Goal: Find specific page/section

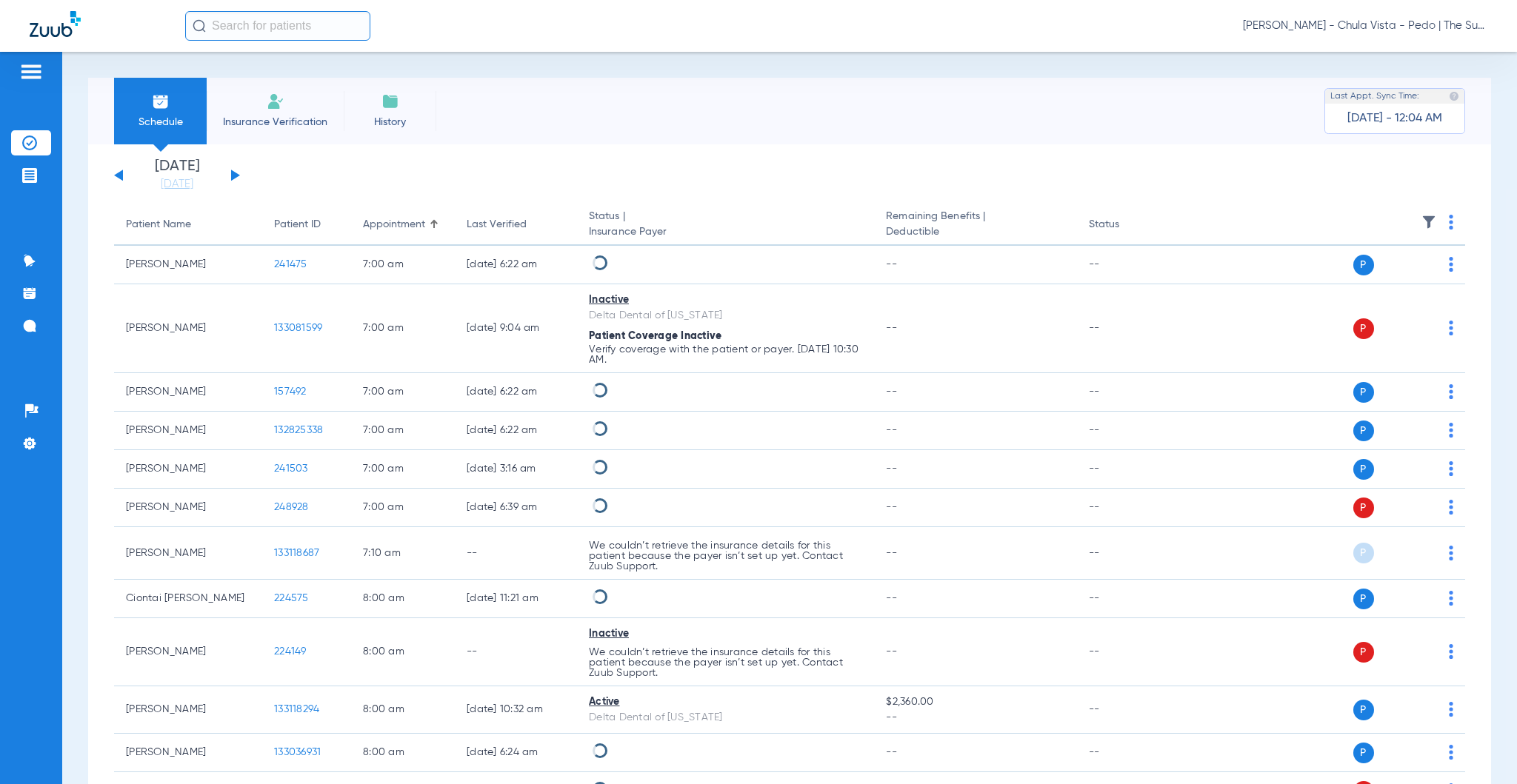
click at [262, 21] on input "text" at bounding box center [278, 25] width 185 height 30
click at [250, 25] on input "text" at bounding box center [278, 25] width 185 height 30
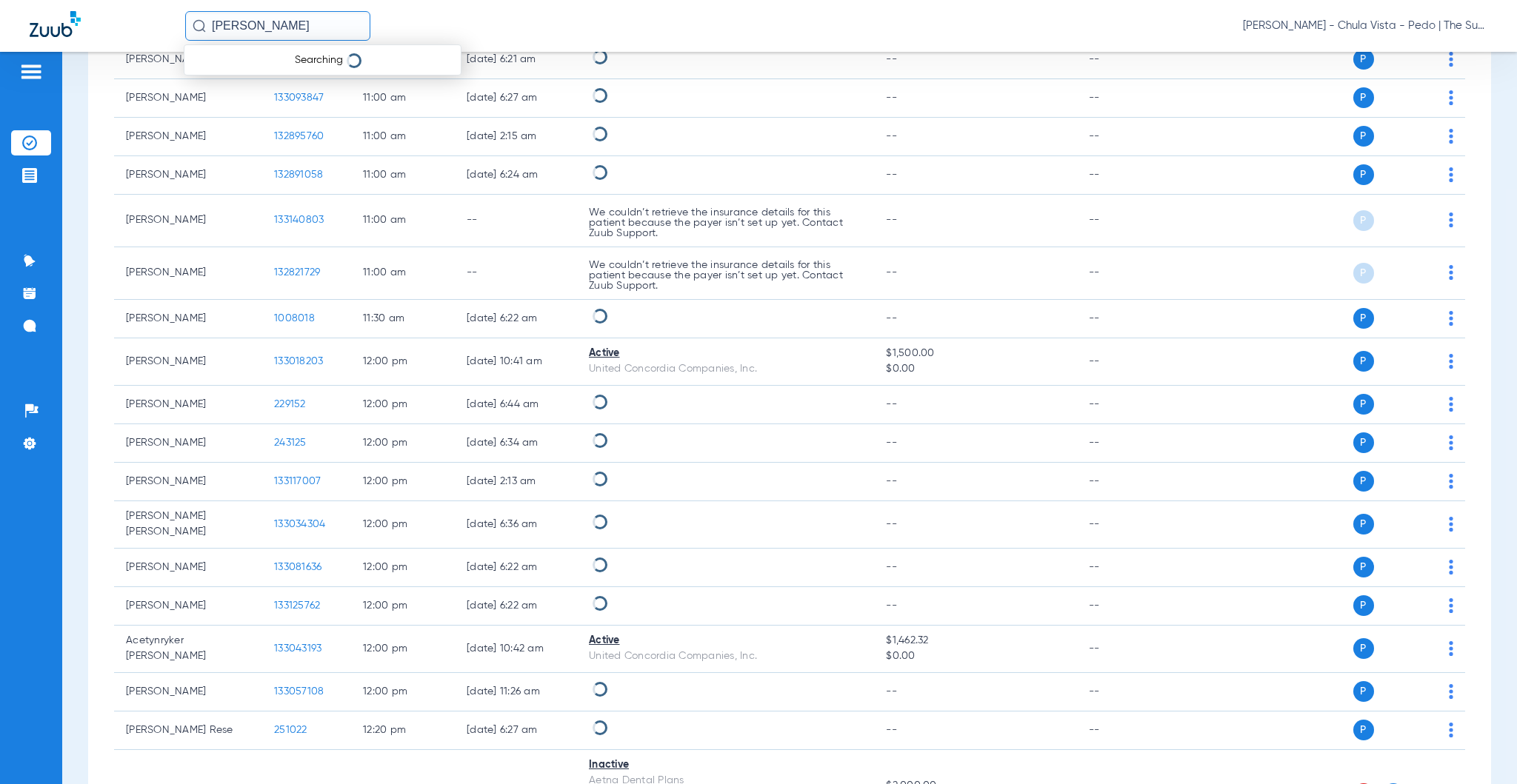
type input "geyer mia"
